Goal: Check status: Check status

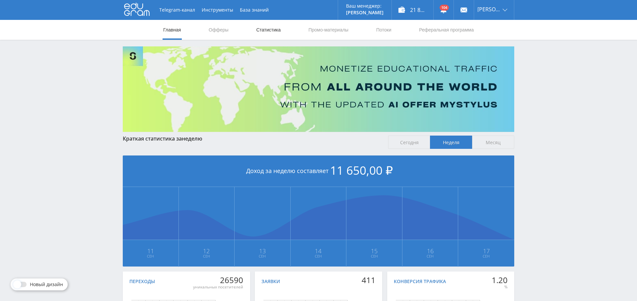
click at [271, 30] on link "Статистика" at bounding box center [268, 30] width 26 height 20
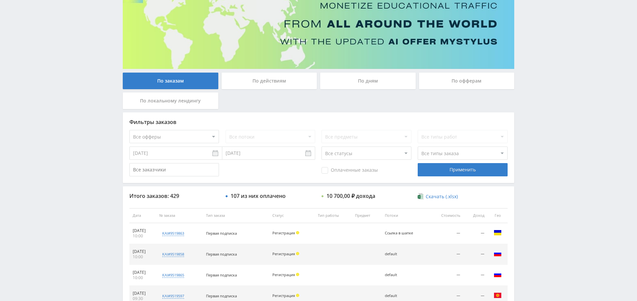
scroll to position [71, 0]
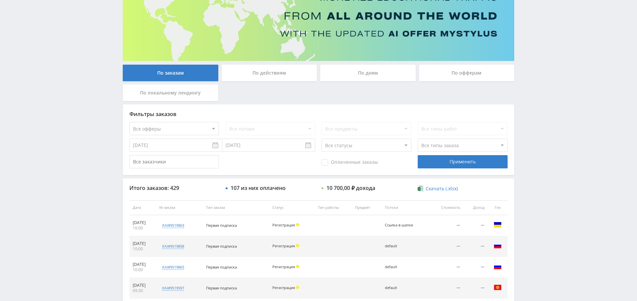
click at [376, 72] on div "По дням" at bounding box center [368, 73] width 96 height 17
click at [0, 0] on input "По дням" at bounding box center [0, 0] width 0 height 0
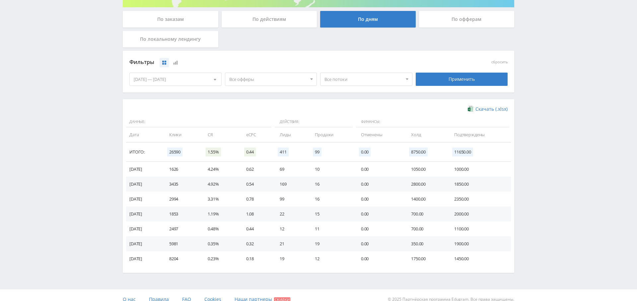
scroll to position [132, 0]
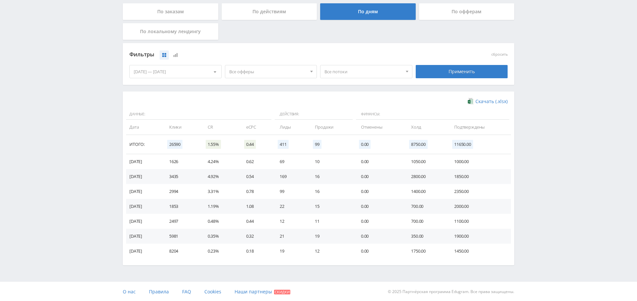
click at [284, 74] on span "Все офферы" at bounding box center [268, 71] width 78 height 13
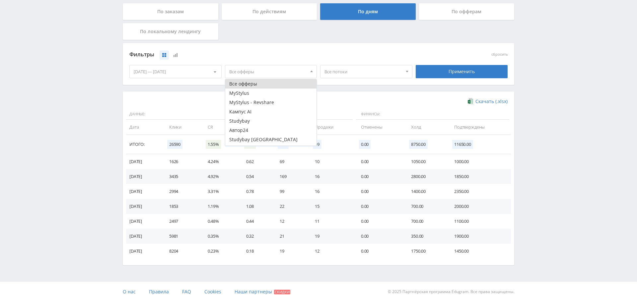
scroll to position [27, 0]
click at [264, 88] on button "Кампус AI" at bounding box center [271, 85] width 92 height 9
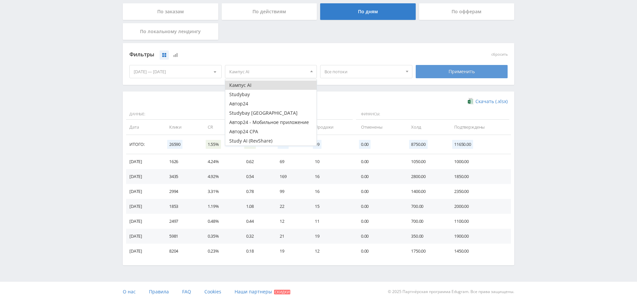
click at [447, 71] on div "Применить" at bounding box center [462, 71] width 92 height 13
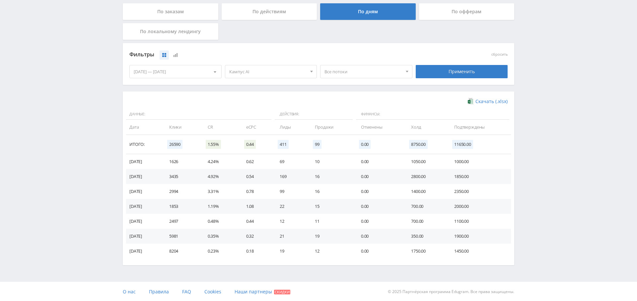
scroll to position [0, 0]
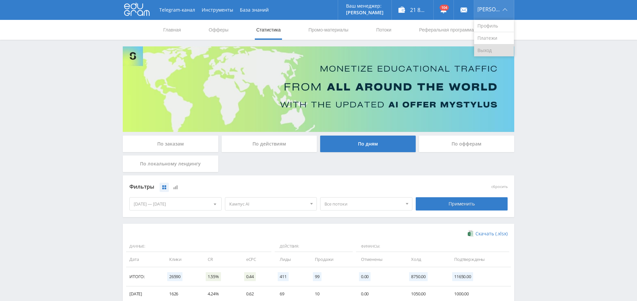
click at [498, 49] on link "Выход" at bounding box center [494, 50] width 40 height 12
